Goal: Transaction & Acquisition: Purchase product/service

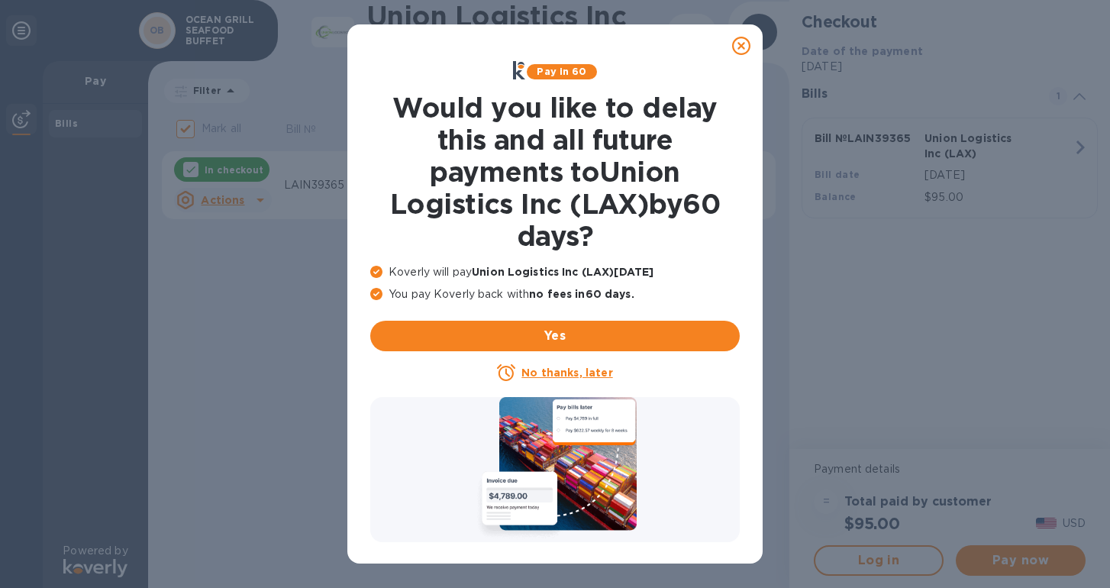
click at [748, 48] on icon at bounding box center [741, 46] width 18 height 18
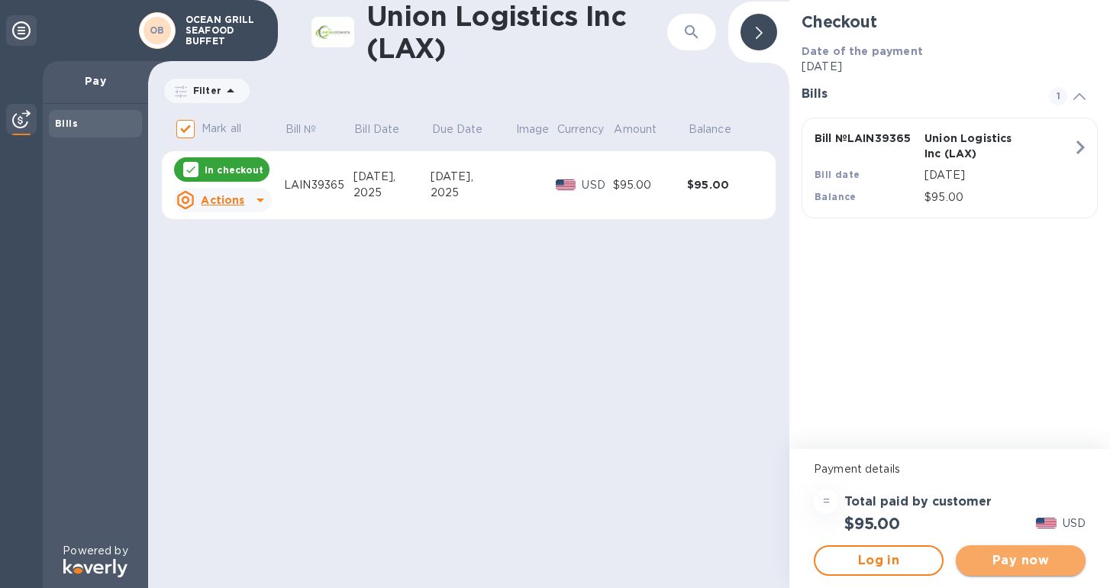
click at [981, 560] on span "Pay now" at bounding box center [1020, 560] width 105 height 18
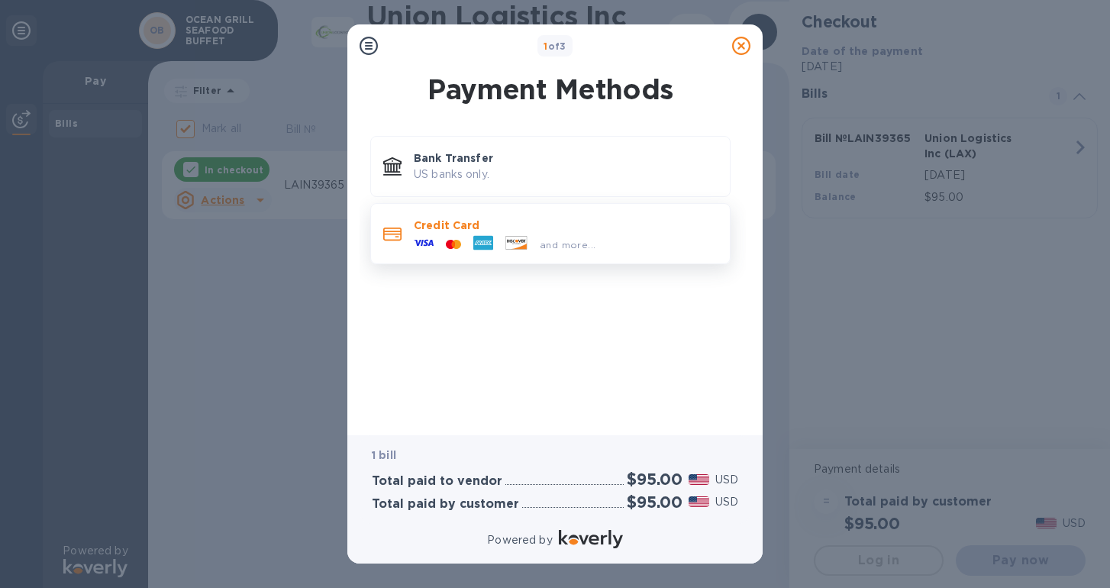
click at [591, 240] on span "and more..." at bounding box center [568, 244] width 56 height 11
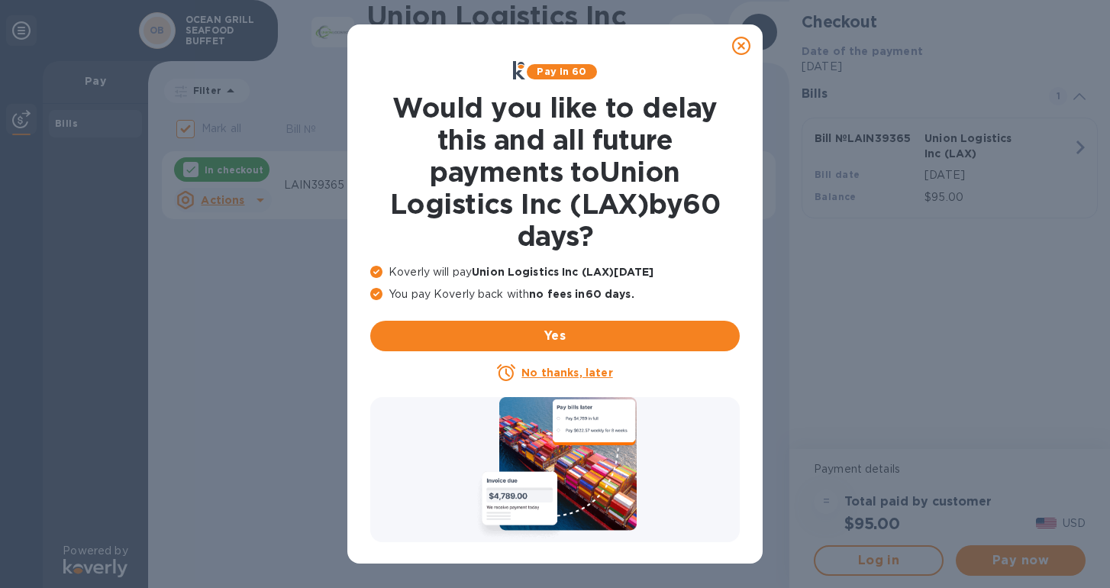
click at [688, 331] on span "Yes" at bounding box center [554, 336] width 345 height 18
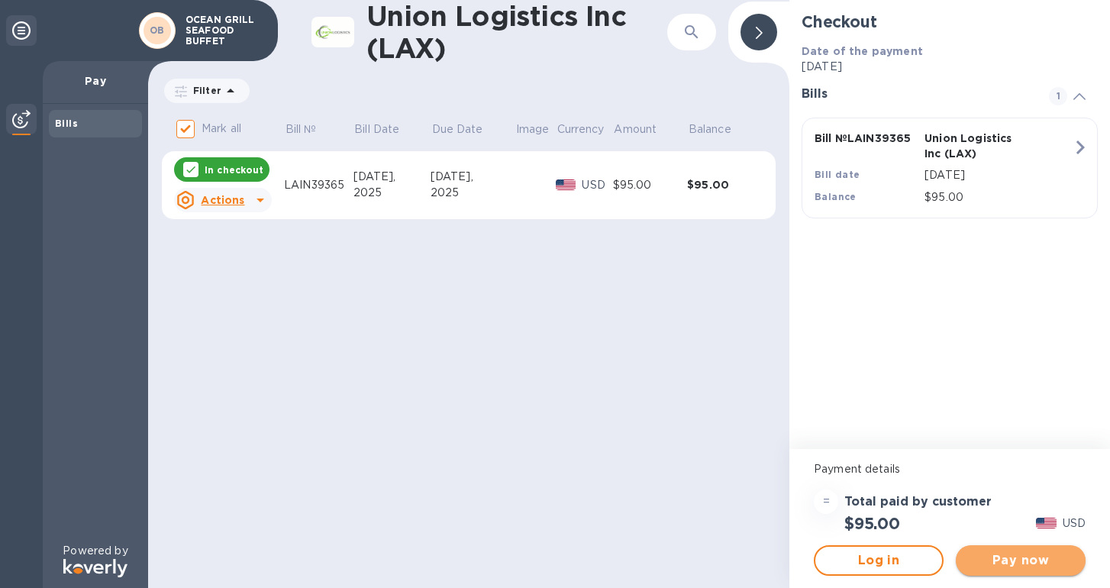
click at [990, 556] on span "Pay now" at bounding box center [1020, 560] width 105 height 18
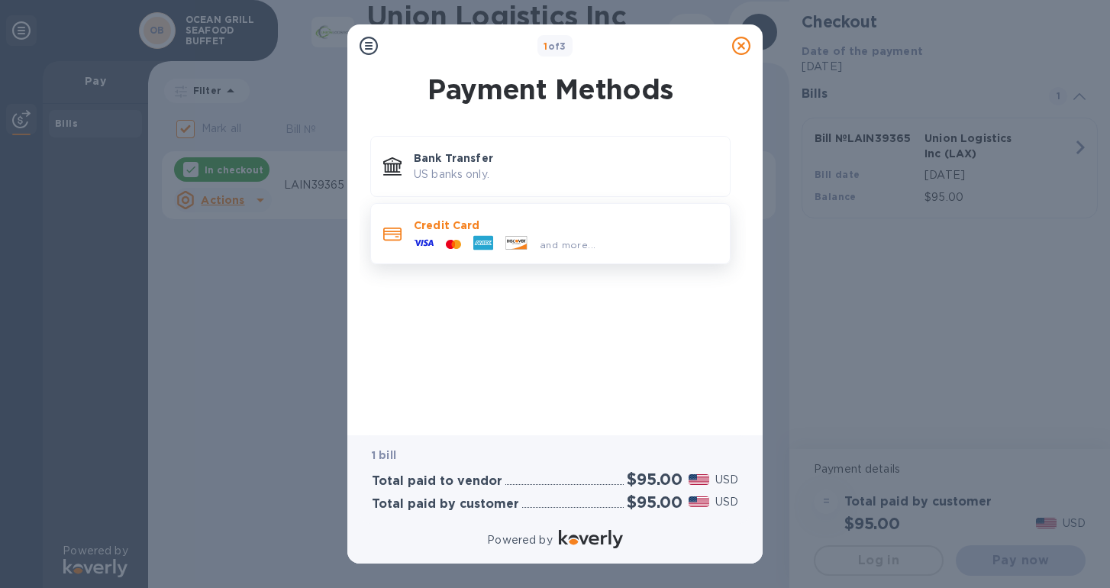
click at [601, 244] on div "and more..." at bounding box center [566, 241] width 304 height 17
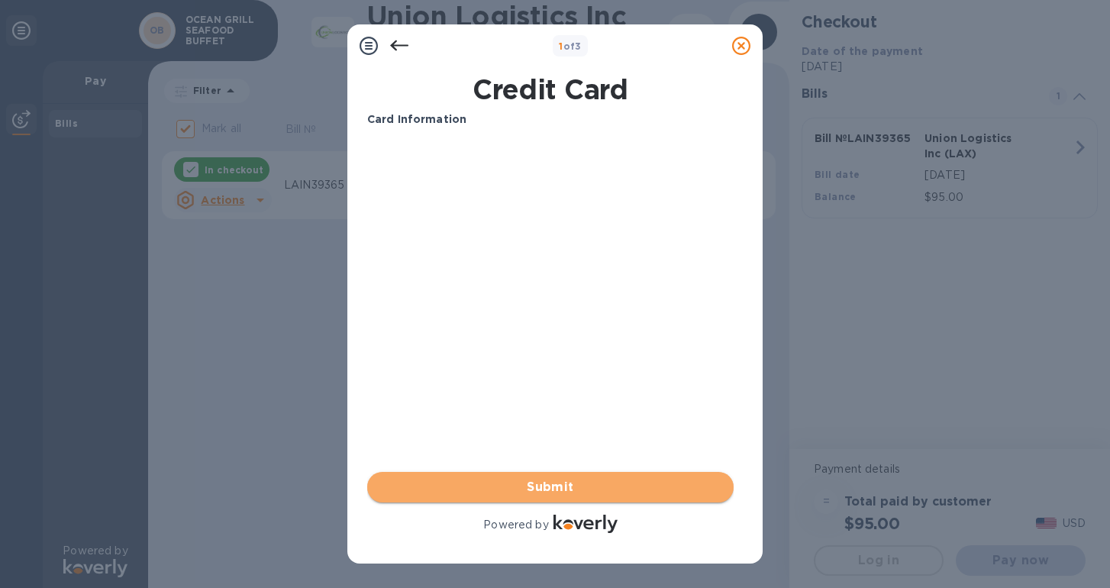
click at [567, 488] on span "Submit" at bounding box center [550, 487] width 342 height 18
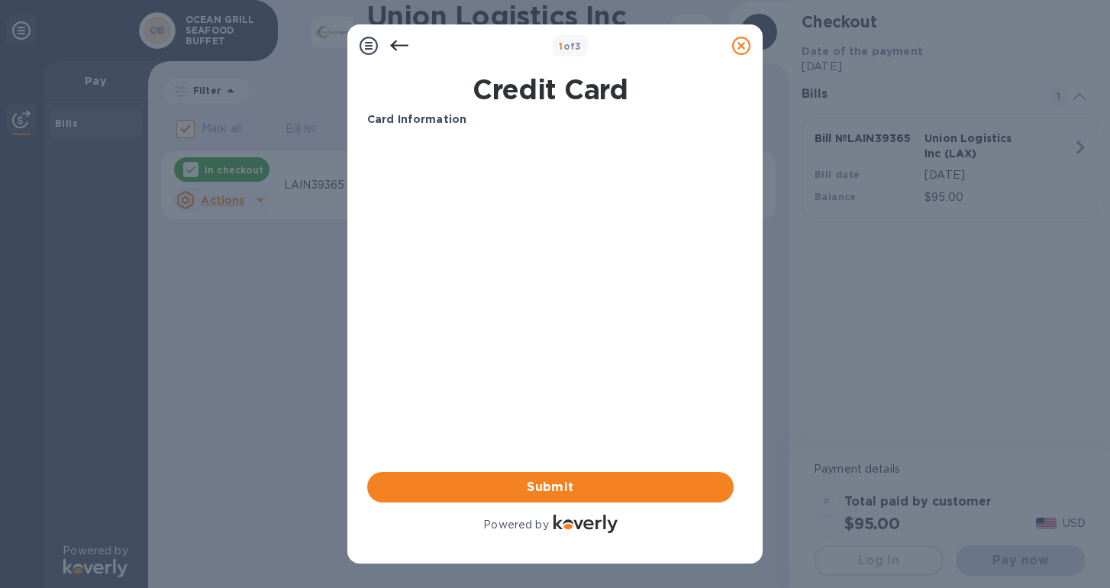
click at [399, 40] on icon at bounding box center [399, 46] width 18 height 18
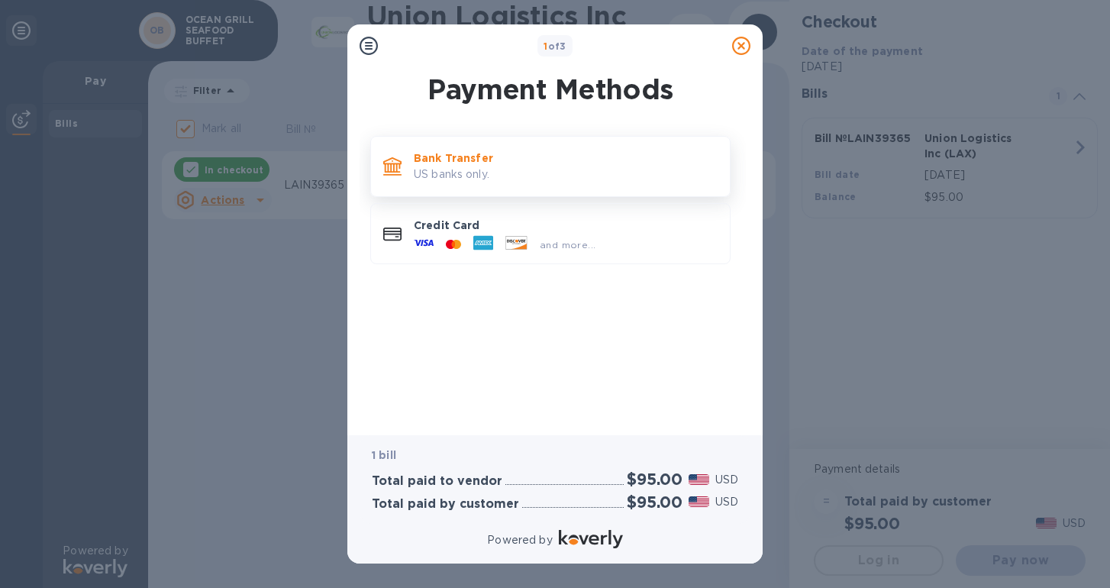
click at [427, 159] on p "Bank Transfer" at bounding box center [566, 157] width 304 height 15
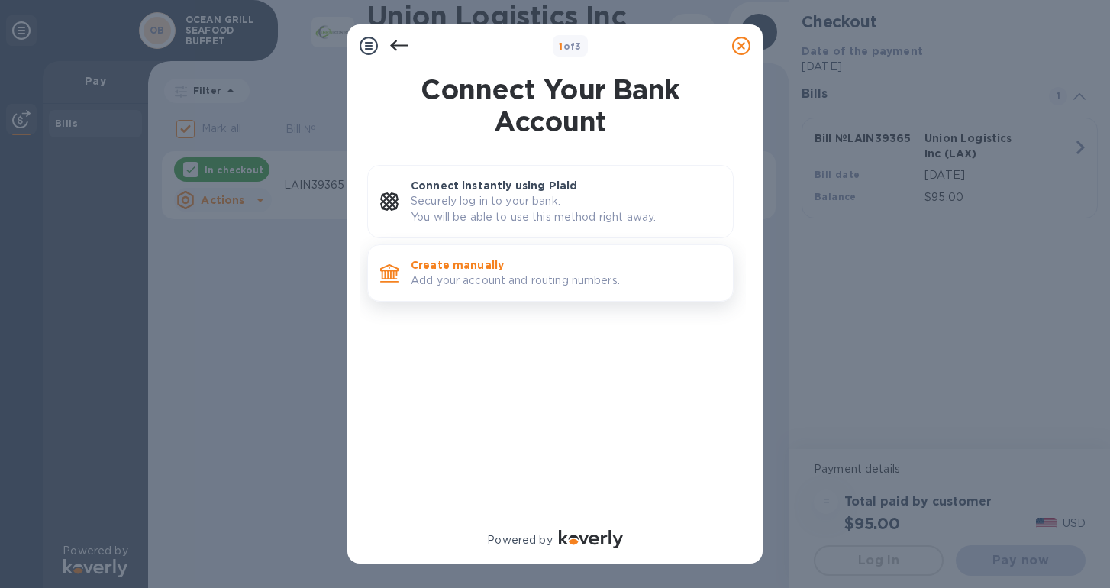
click at [435, 265] on p "Create manually" at bounding box center [566, 264] width 310 height 15
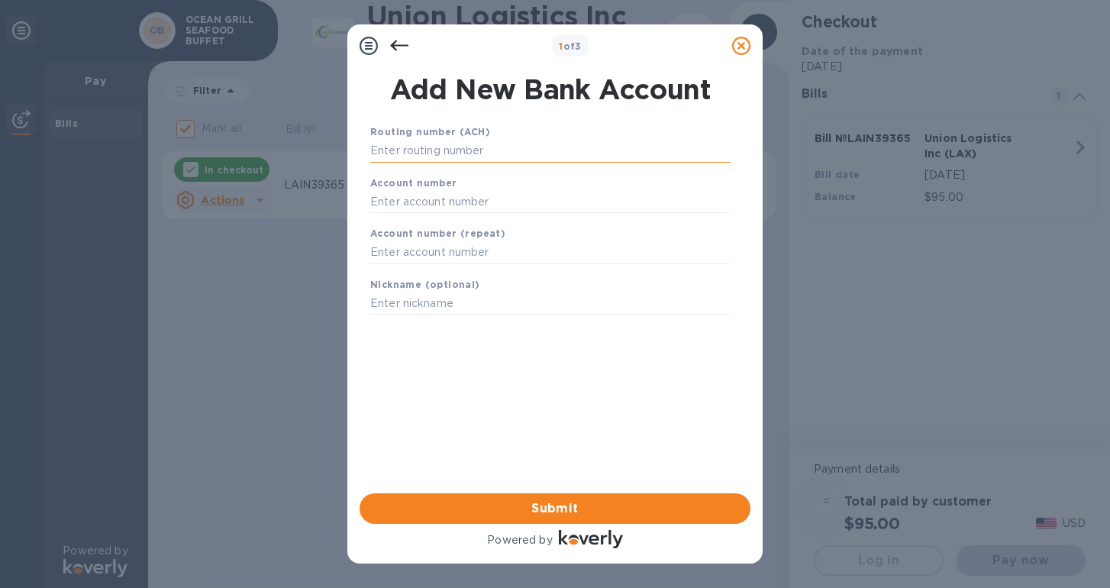
click at [449, 154] on input "text" at bounding box center [550, 151] width 360 height 23
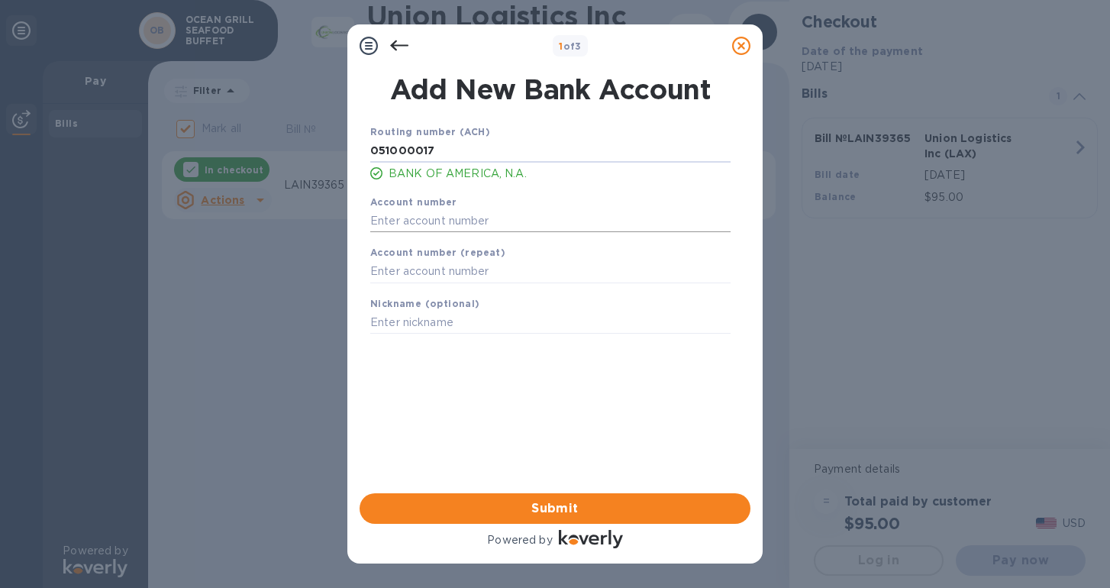
type input "051000017"
click at [475, 224] on input "text" at bounding box center [550, 220] width 360 height 23
paste input "435059423012"
type input "435059423012"
click at [446, 269] on input "text" at bounding box center [550, 271] width 360 height 23
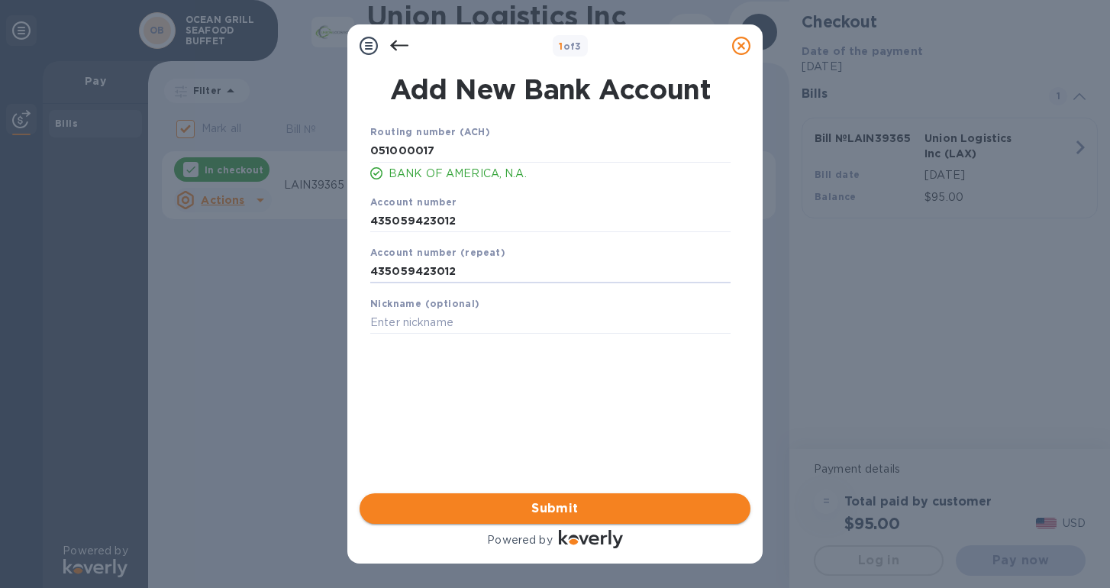
type input "435059423012"
click at [495, 515] on span "Submit" at bounding box center [555, 508] width 366 height 18
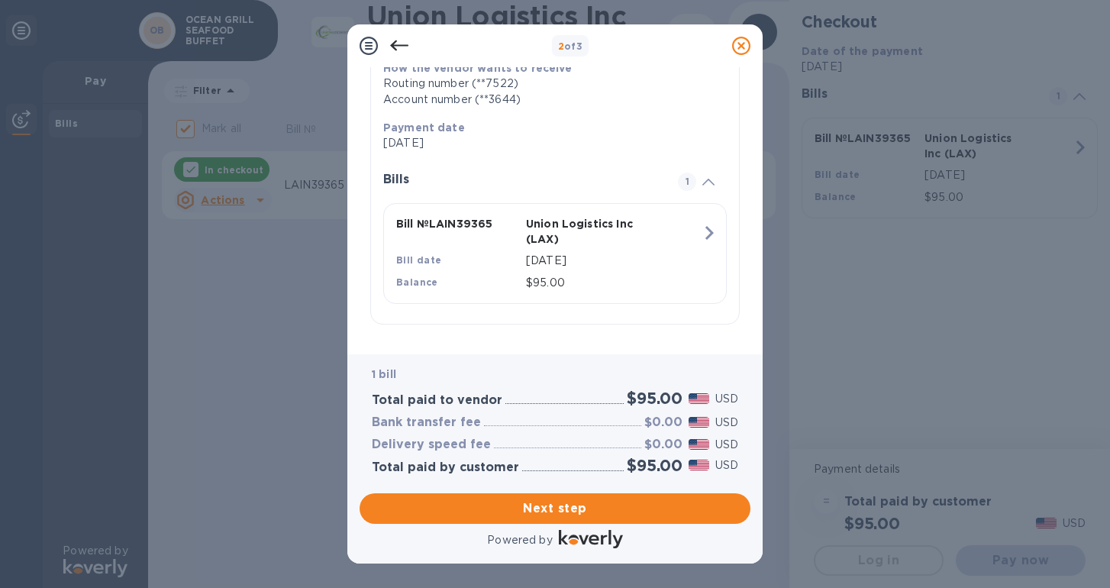
scroll to position [262, 0]
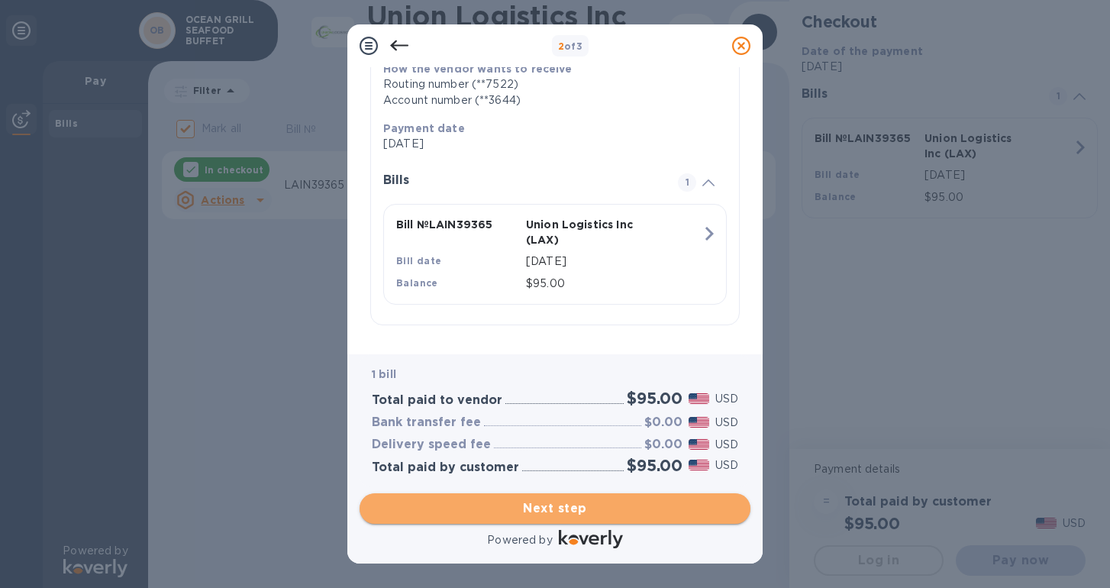
click at [598, 501] on span "Next step" at bounding box center [555, 508] width 366 height 18
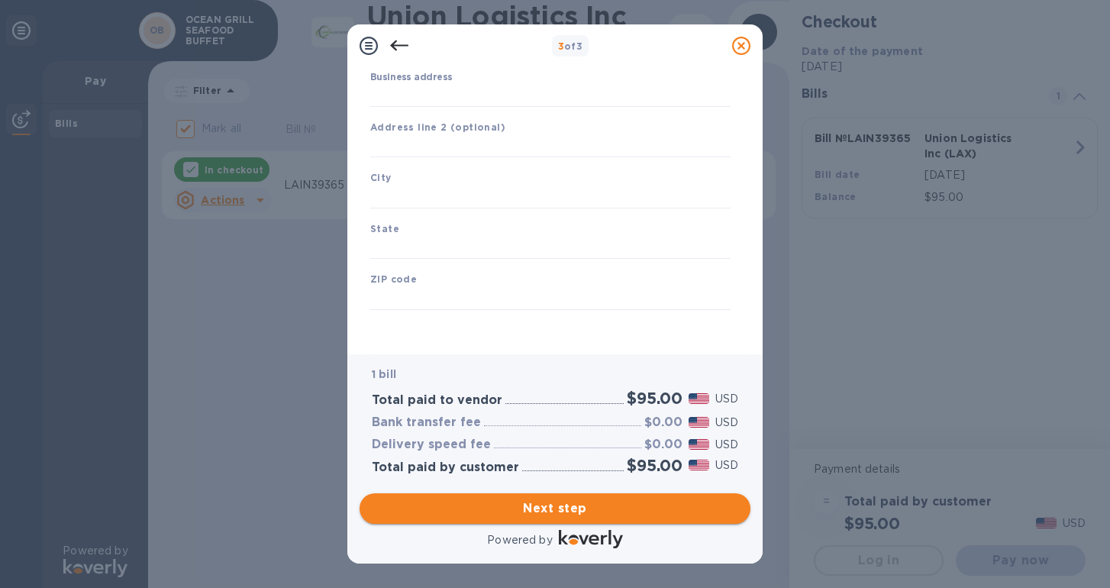
type input "United States"
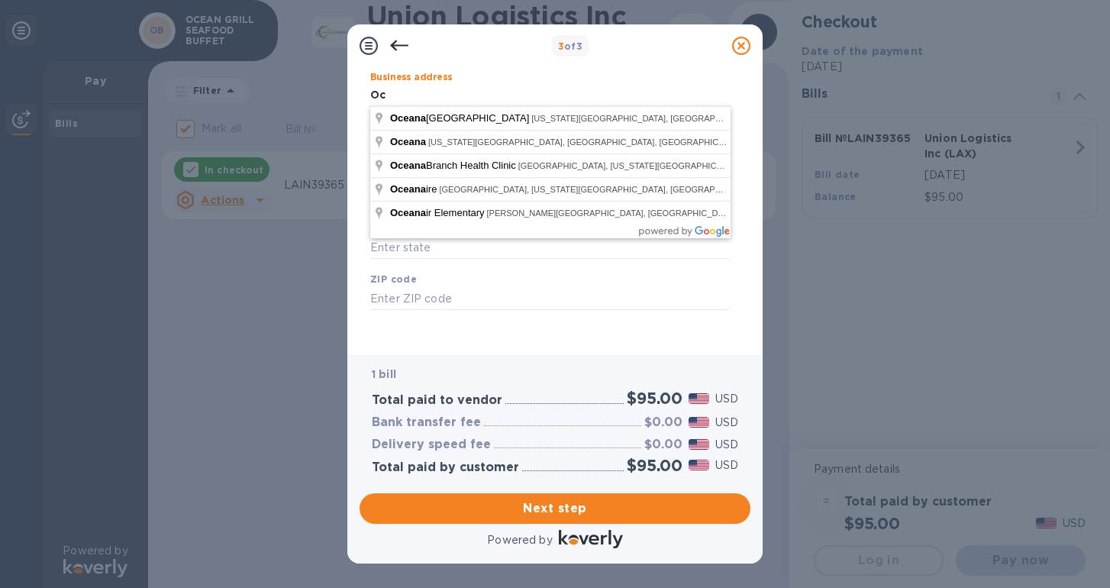
type input "O"
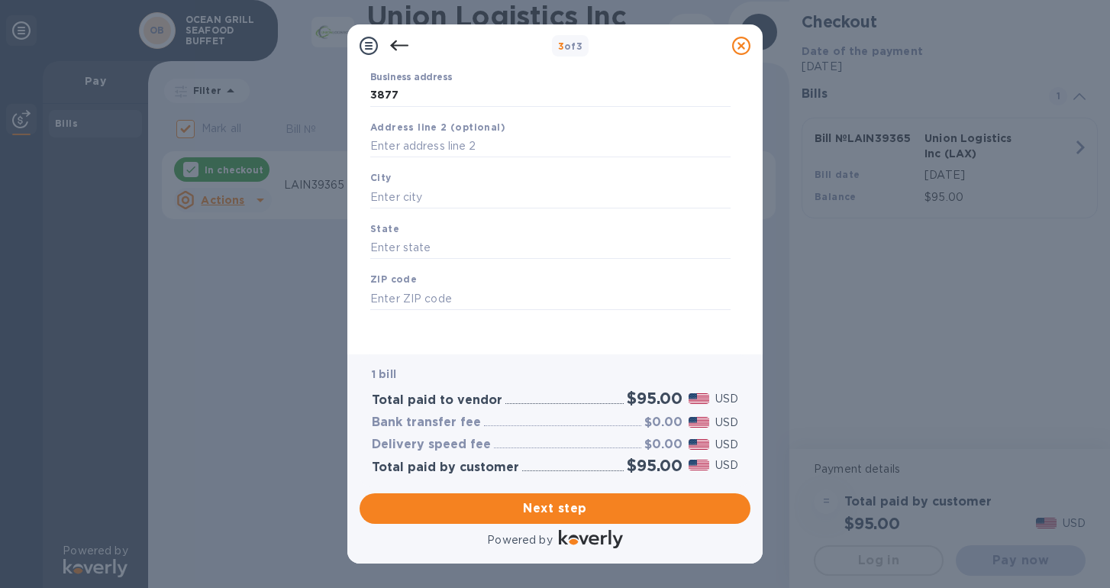
type input "3877 Holland Road"
type input "Virginia Beach"
type input "VA"
type input "23452"
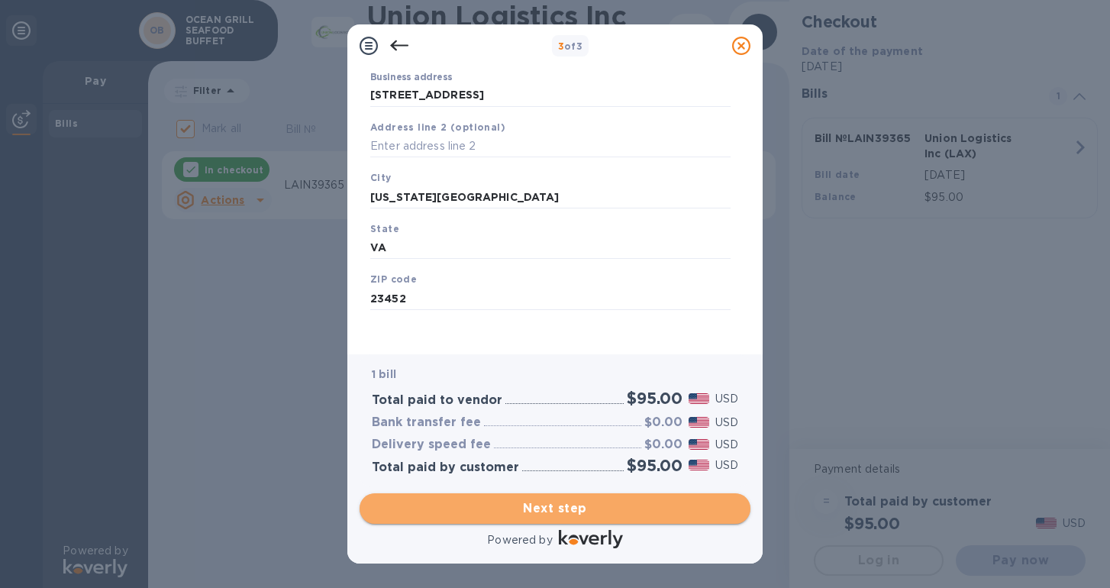
click at [462, 517] on button "Next step" at bounding box center [554, 508] width 391 height 31
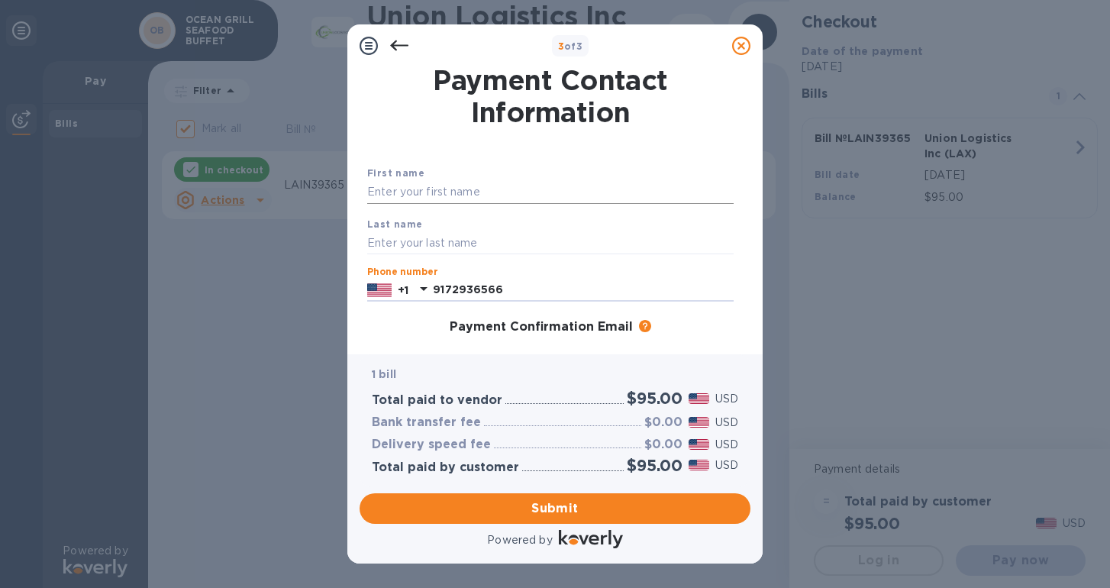
type input "9172936566"
type input "Lin"
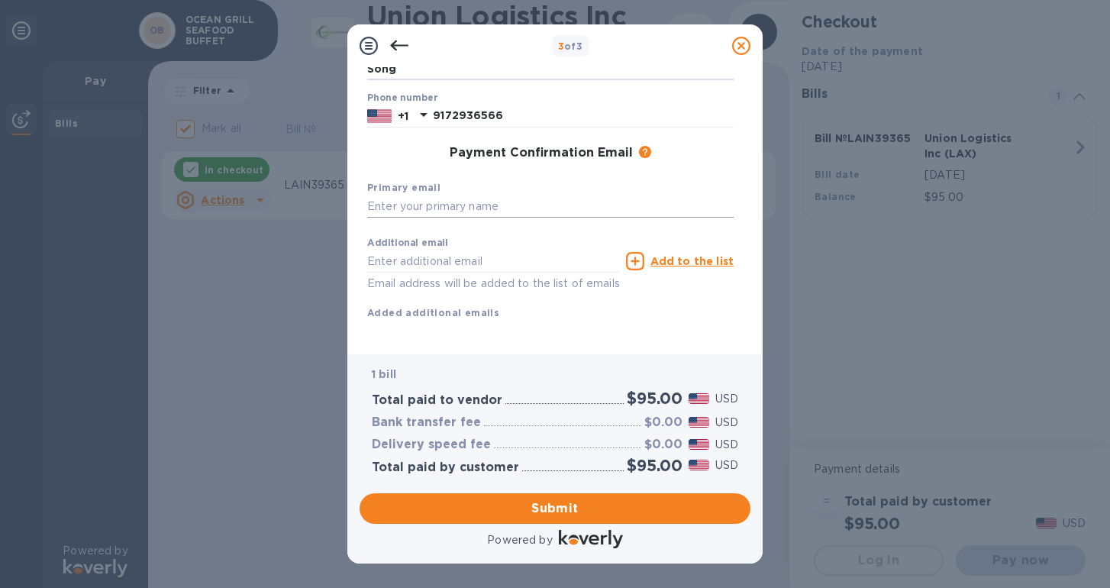
scroll to position [173, 0]
type input "Song"
type input "oceanagrillbuffet@gmail.com"
click at [533, 309] on div "Additional email Email address will be added to the list of emails Add to the l…" at bounding box center [550, 275] width 366 height 91
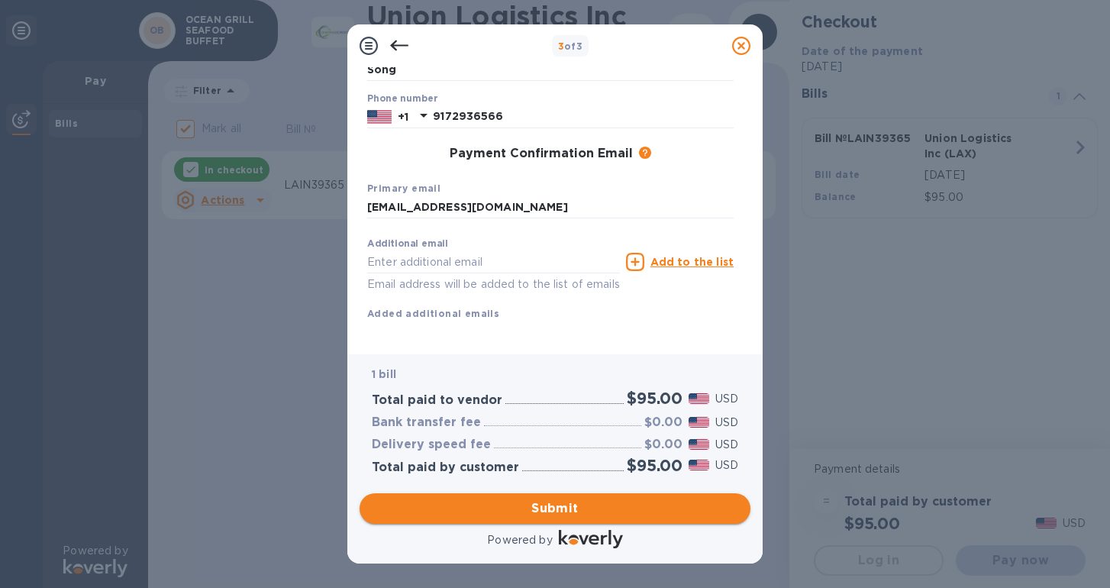
click at [504, 509] on span "Submit" at bounding box center [555, 508] width 366 height 18
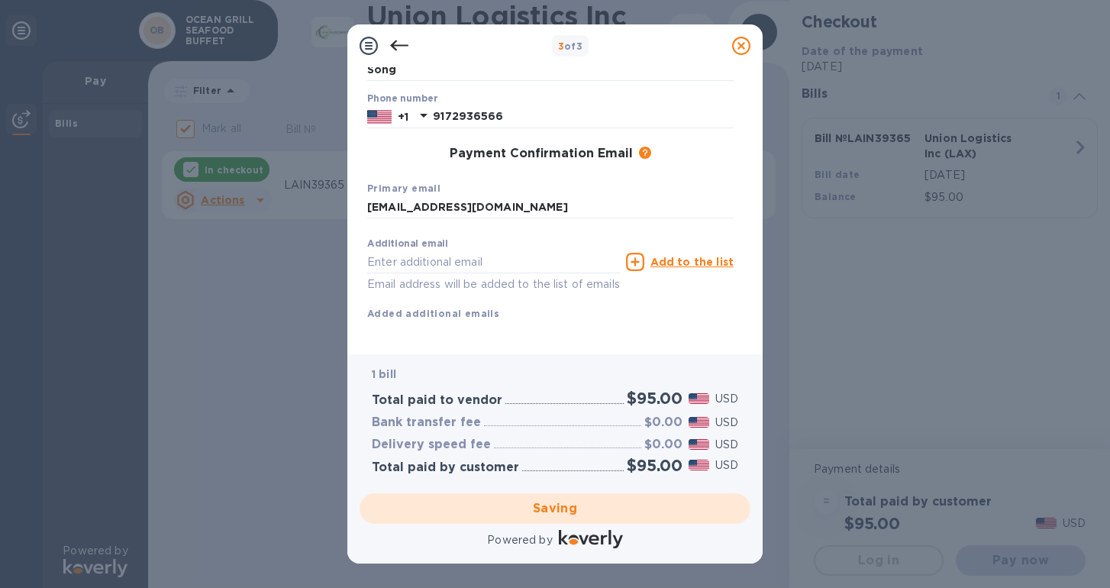
checkbox input "false"
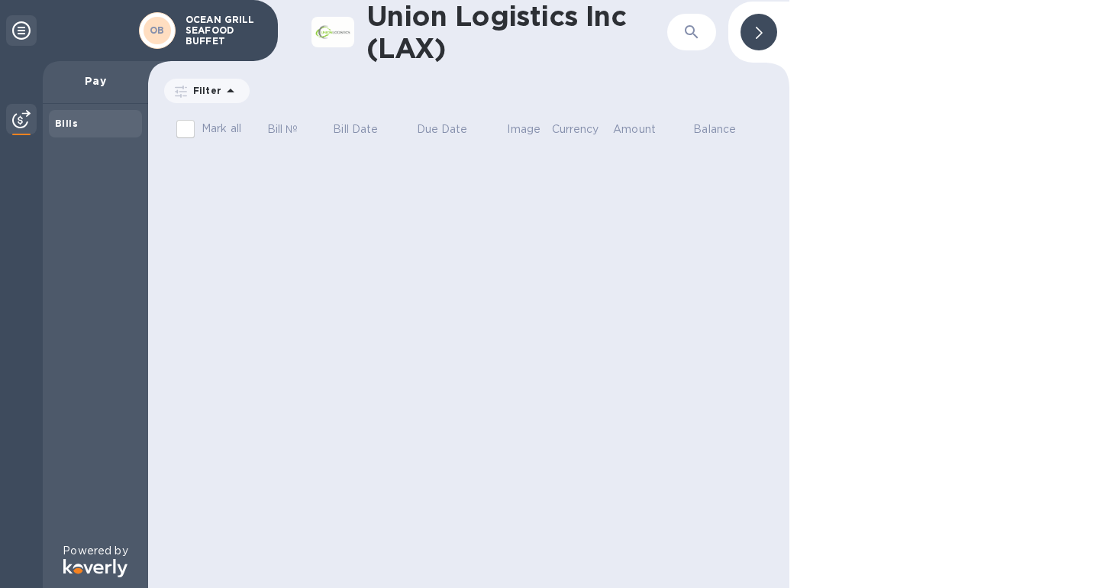
click at [767, 25] on div at bounding box center [758, 32] width 37 height 37
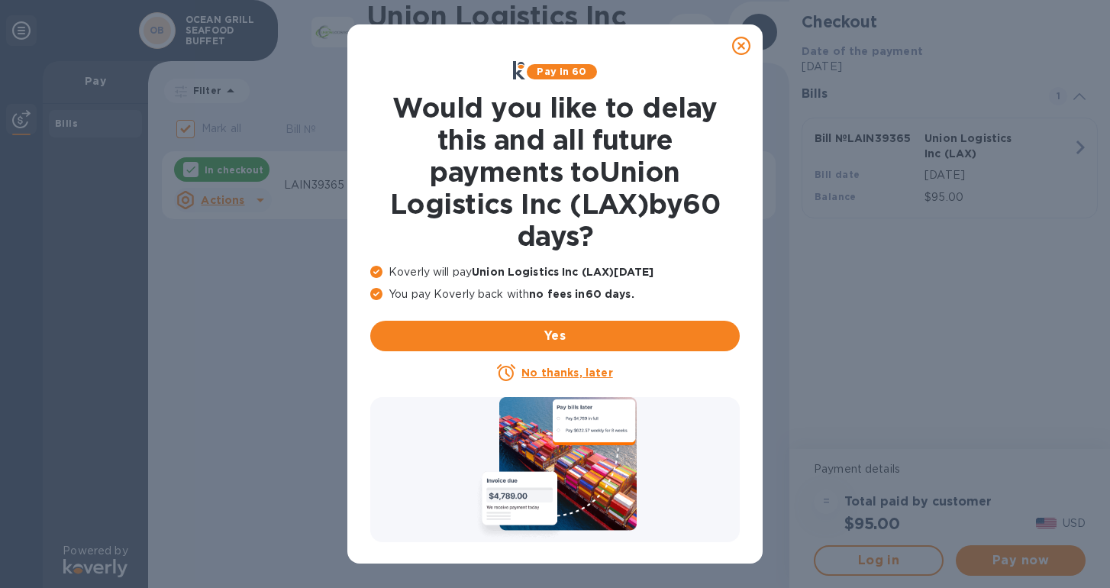
click at [742, 49] on icon at bounding box center [741, 46] width 18 height 18
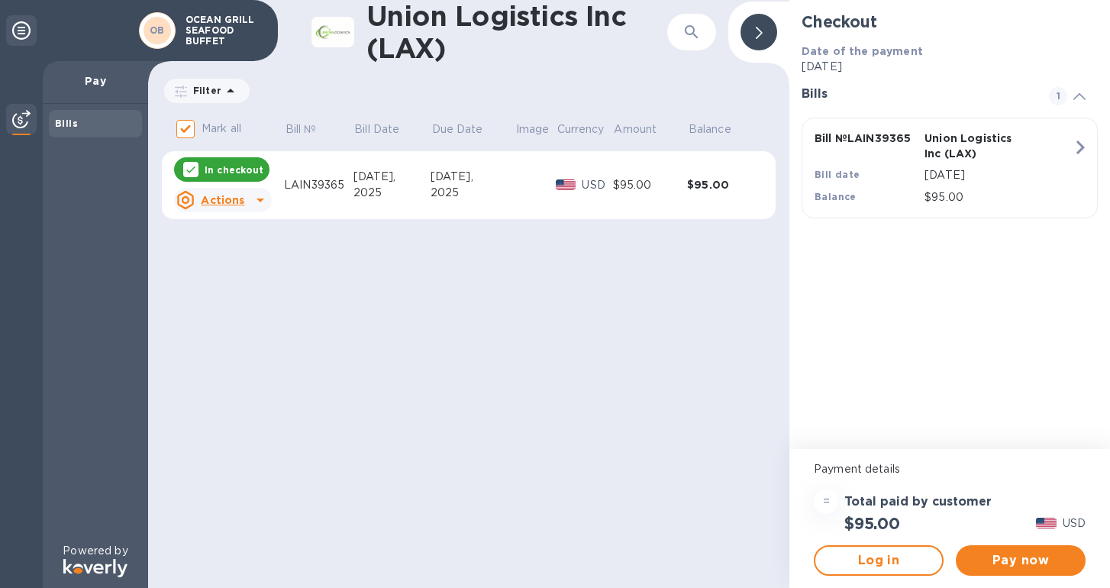
click at [321, 186] on div "LAIN39365" at bounding box center [318, 185] width 69 height 16
click at [410, 191] on div "2025" at bounding box center [391, 193] width 77 height 16
click at [887, 569] on button "Log in" at bounding box center [879, 560] width 130 height 31
